Goal: Navigation & Orientation: Find specific page/section

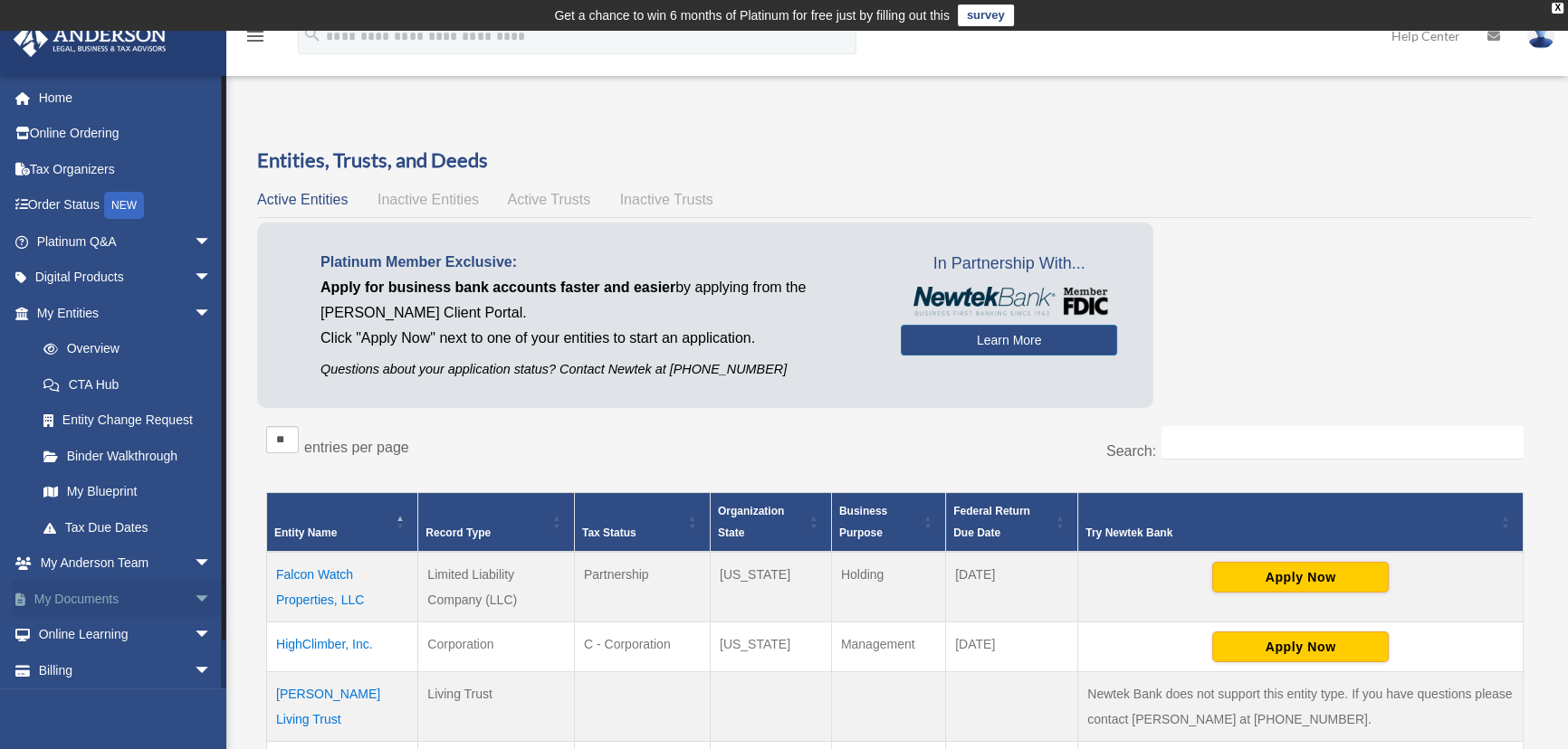
click at [89, 599] on link "My Documents arrow_drop_down" at bounding box center [126, 598] width 226 height 36
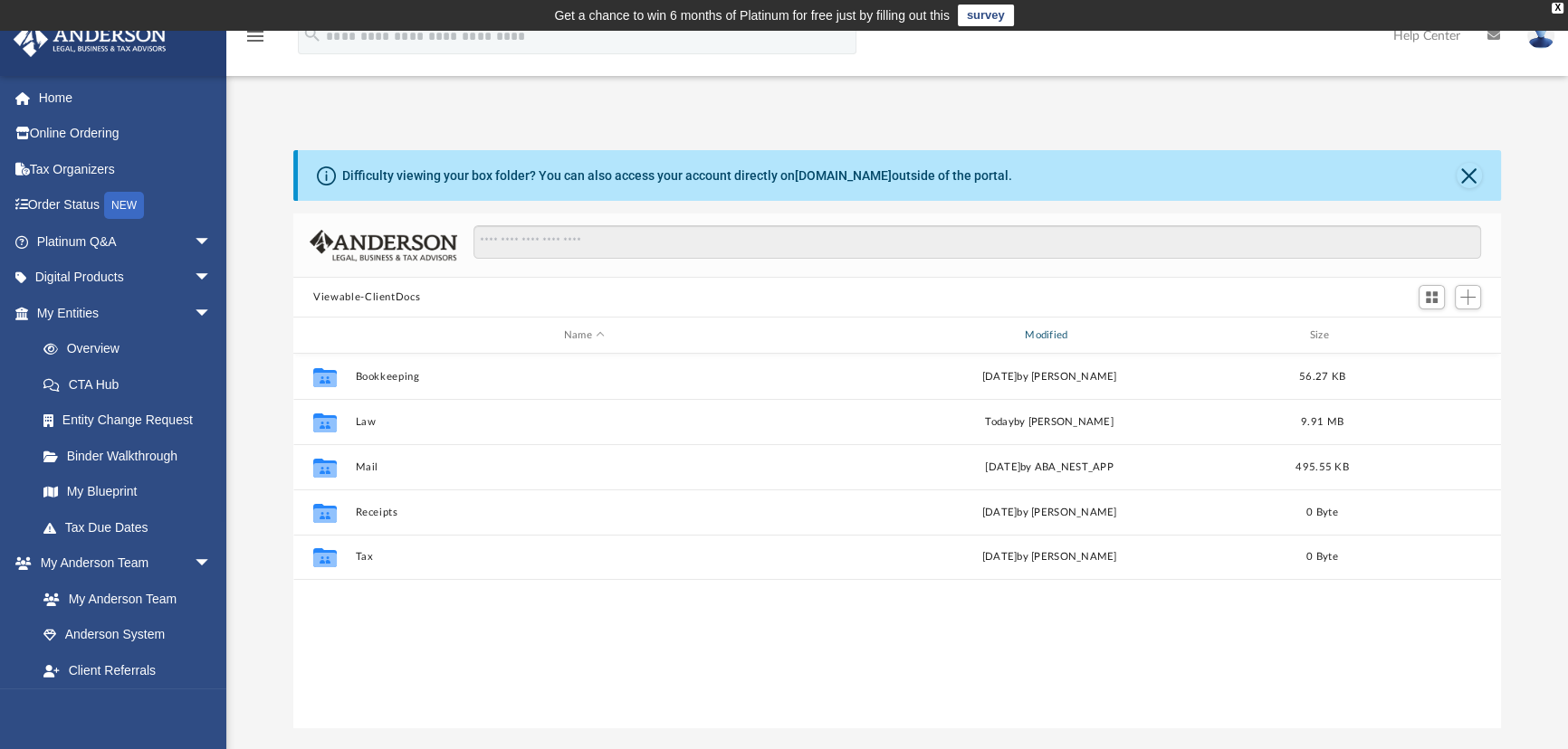
scroll to position [398, 1194]
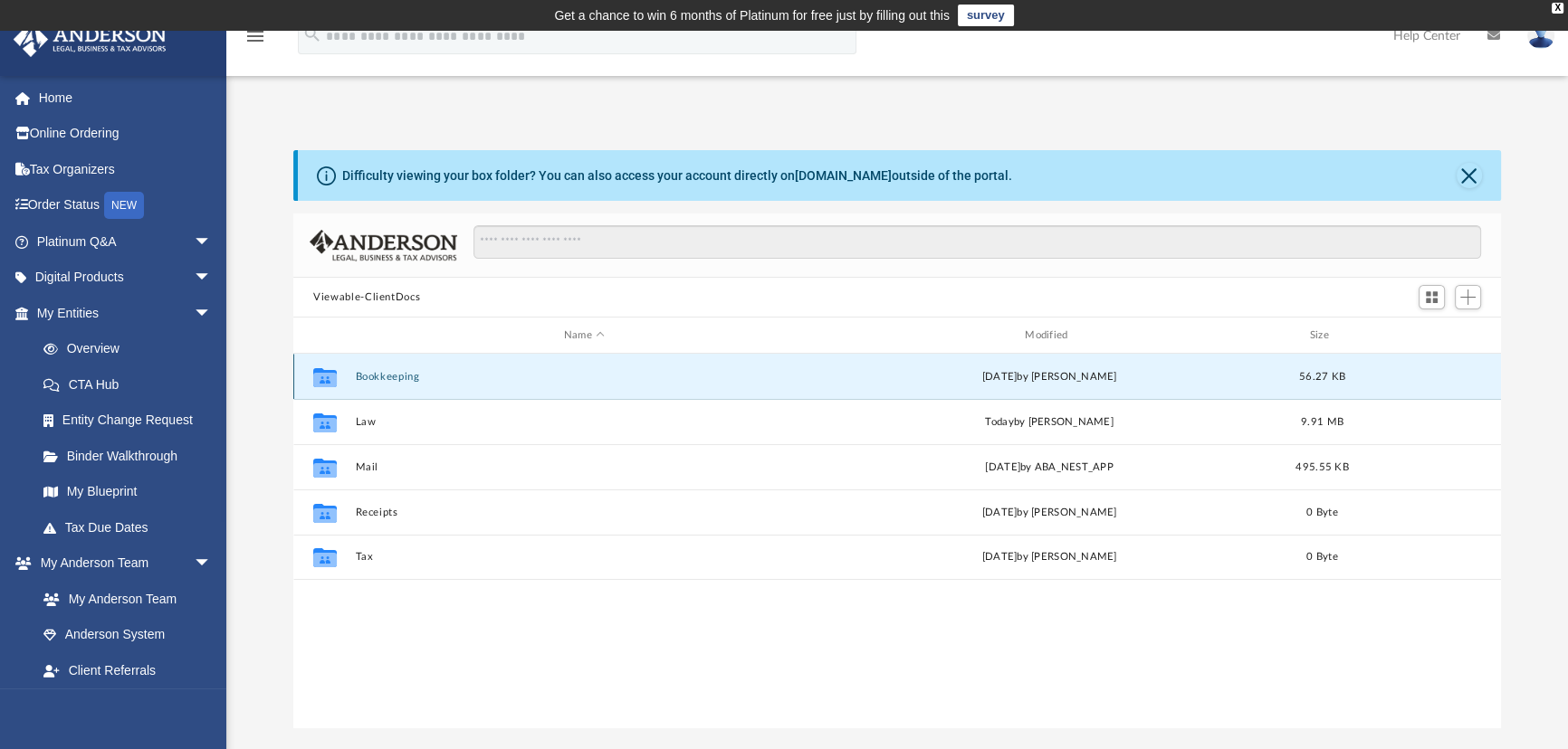
click at [401, 377] on button "Bookkeeping" at bounding box center [583, 376] width 457 height 12
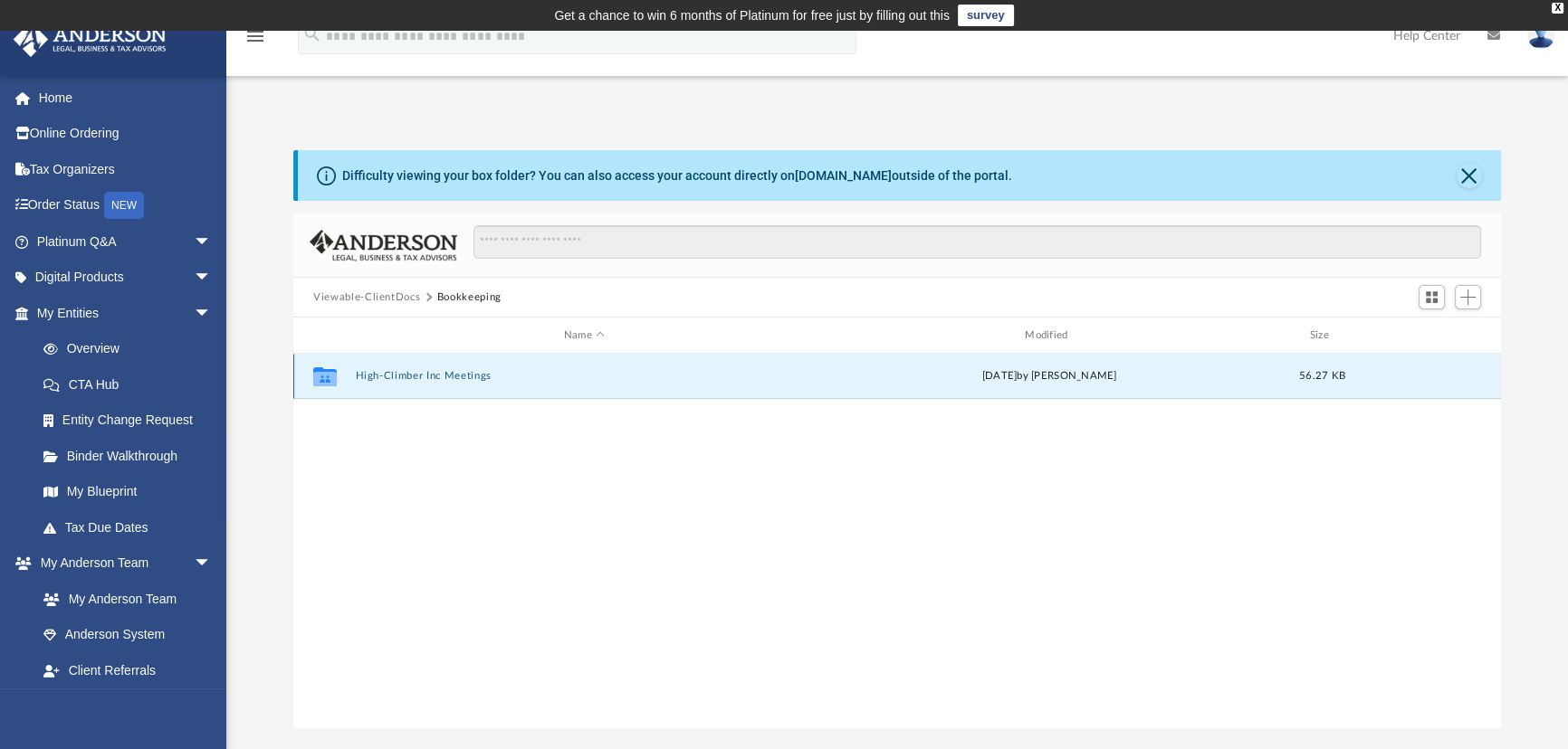
click at [401, 377] on button "High-Climber Inc Meetings" at bounding box center [583, 375] width 457 height 12
click at [401, 377] on button "Agendas" at bounding box center [583, 376] width 457 height 12
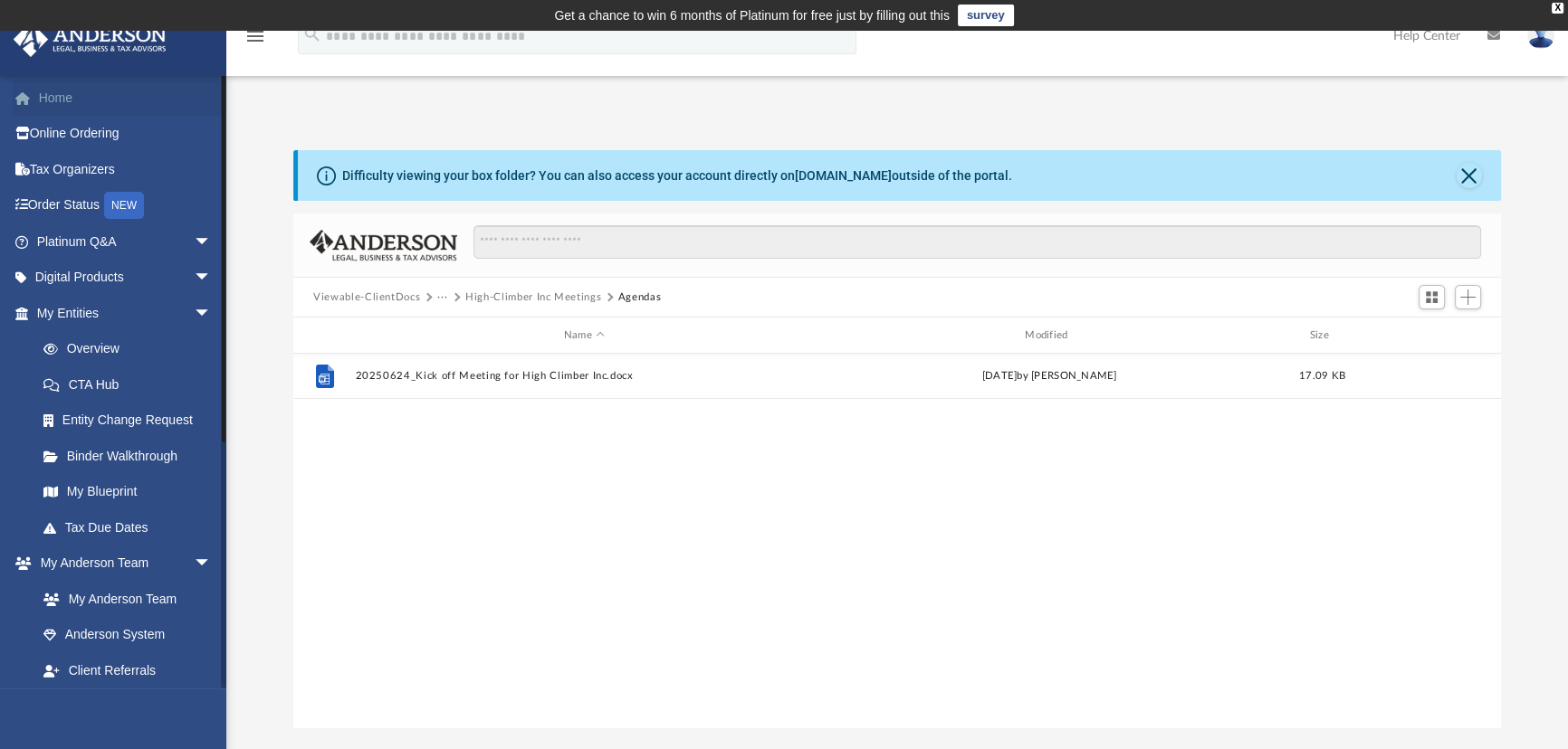
click at [72, 95] on link "Home" at bounding box center [126, 97] width 226 height 36
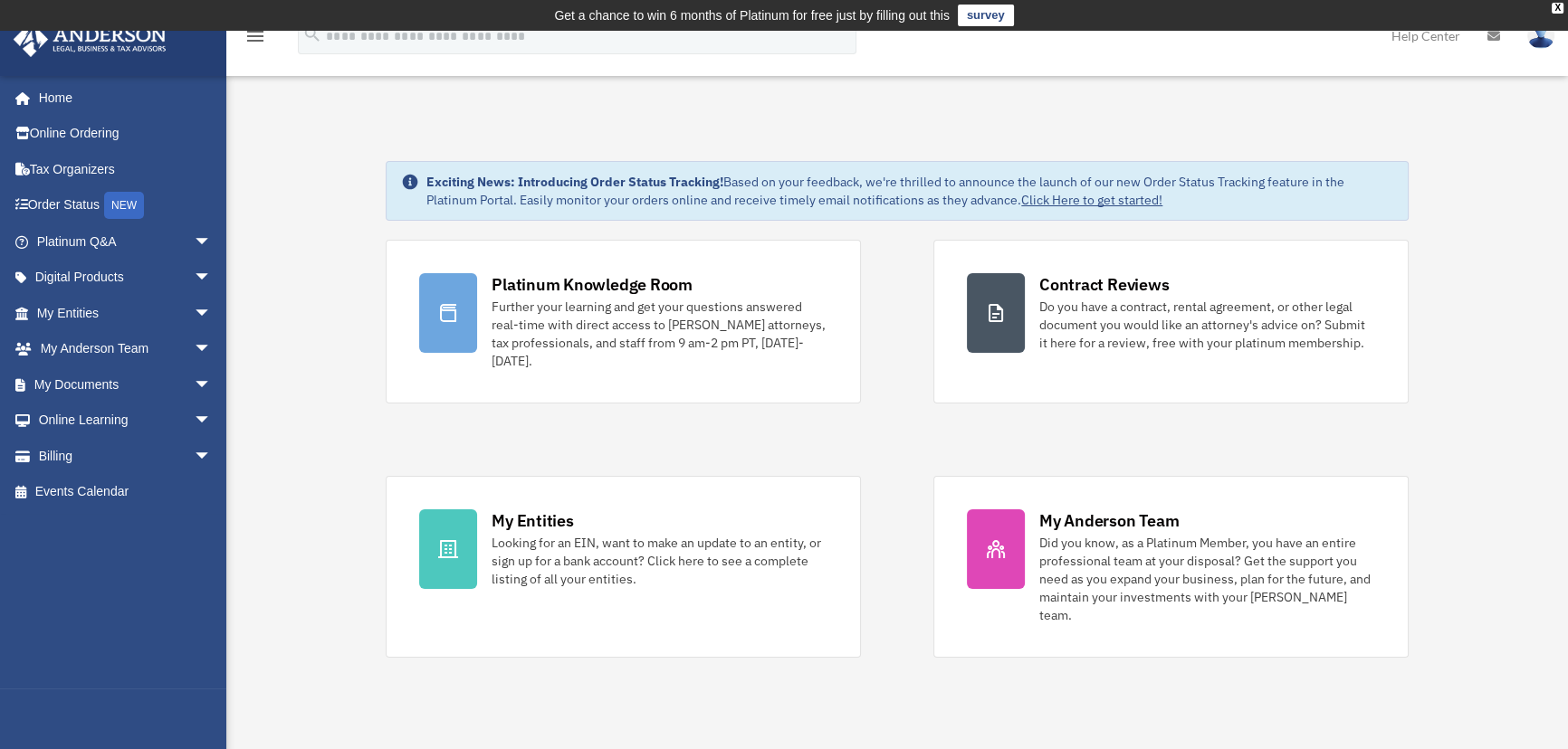
click at [1549, 43] on img at bounding box center [1541, 35] width 27 height 26
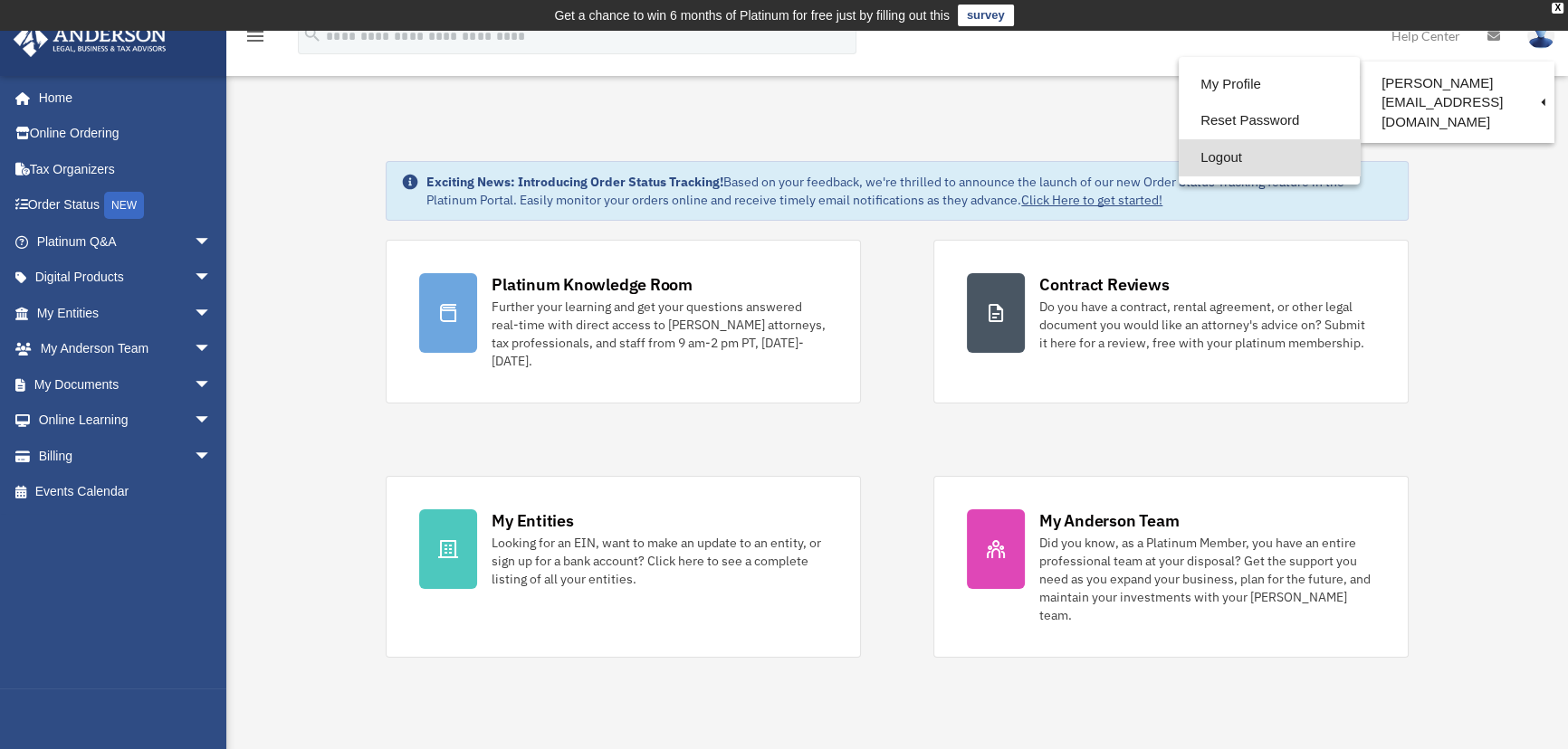
click at [1184, 153] on link "Logout" at bounding box center [1269, 157] width 181 height 37
